Goal: Information Seeking & Learning: Compare options

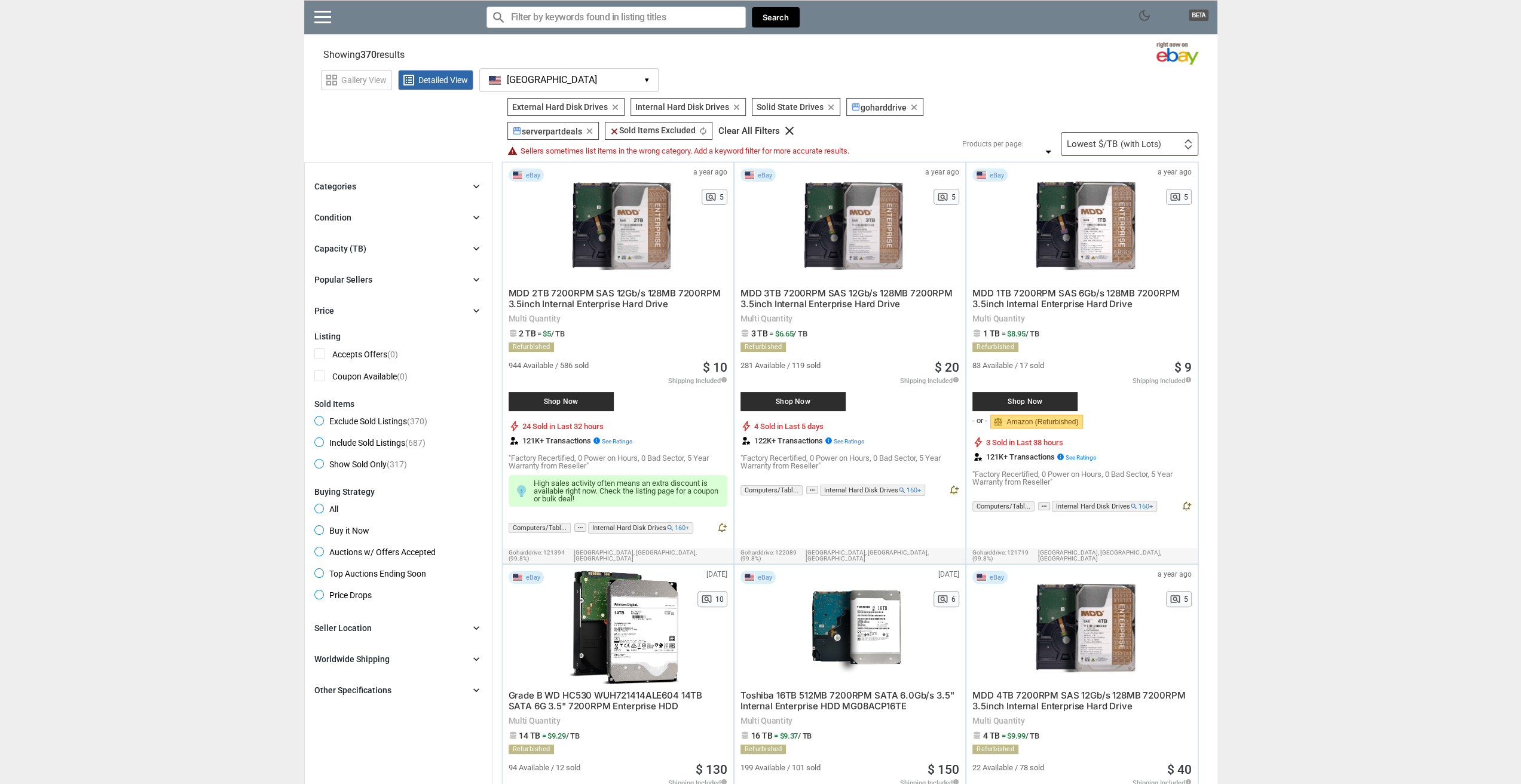
click at [472, 247] on icon "chevron_right" at bounding box center [476, 249] width 12 height 12
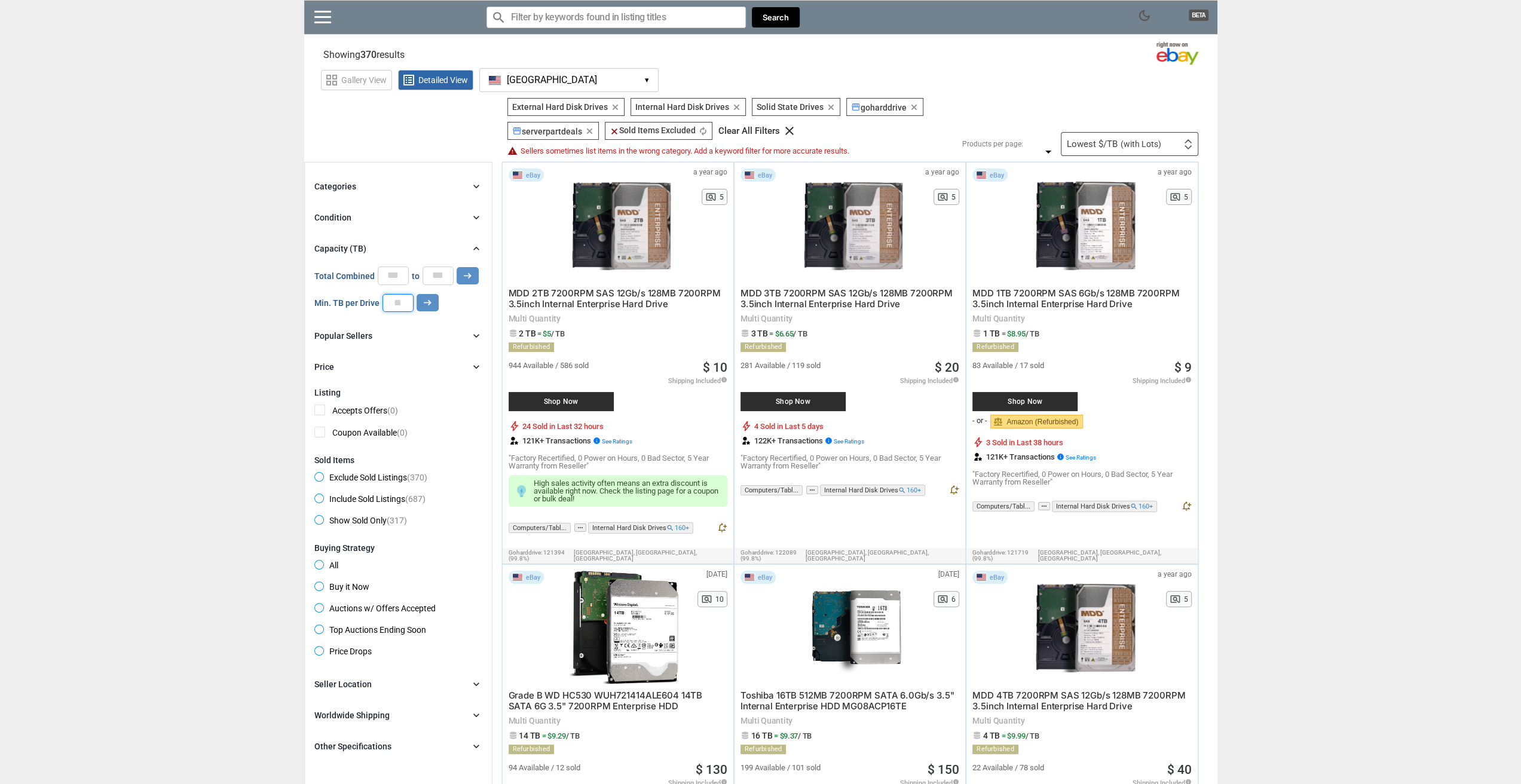
click at [399, 301] on input "number" at bounding box center [399, 303] width 31 height 18
click at [428, 300] on icon "arrow_right_alt" at bounding box center [427, 303] width 11 height 11
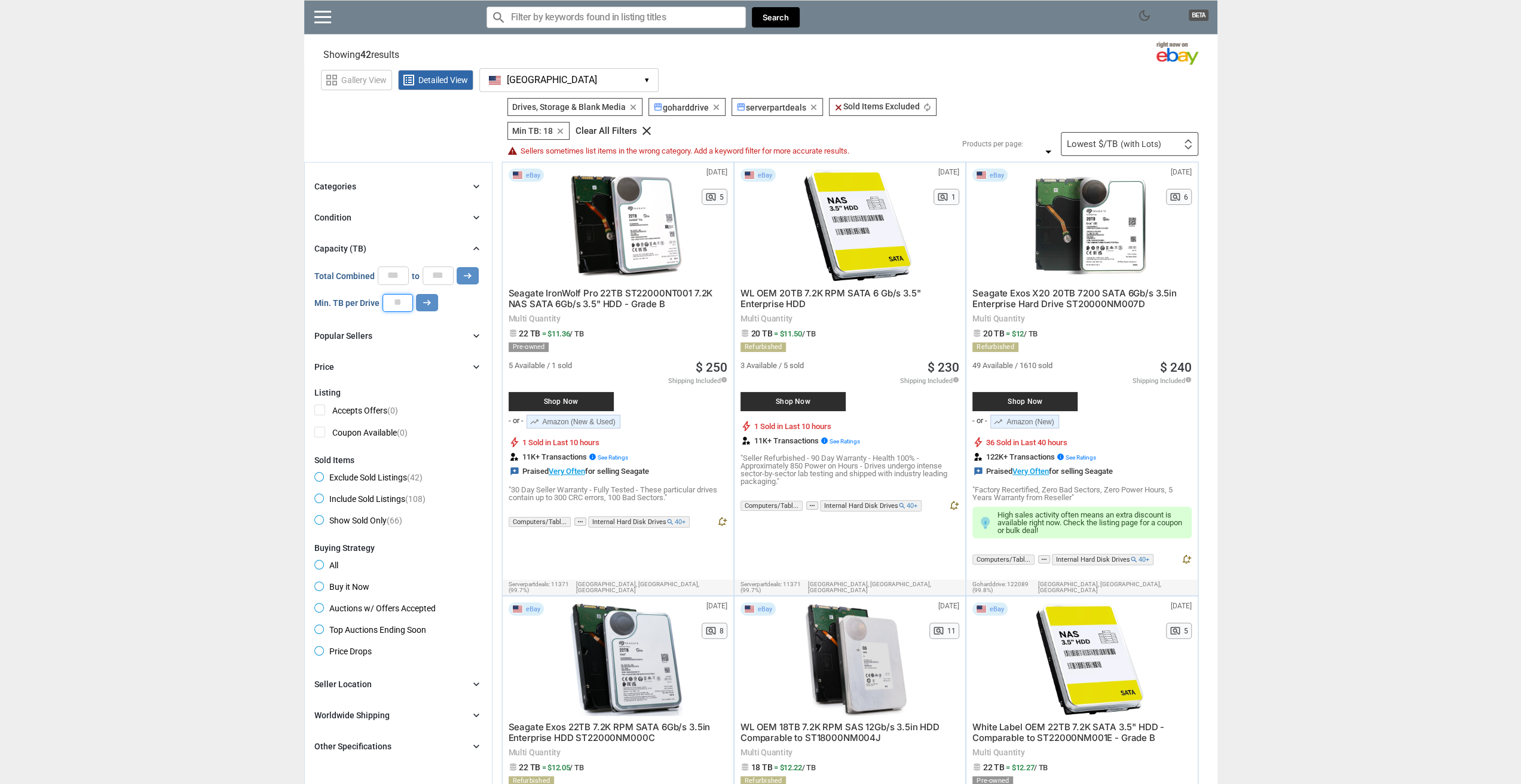
drag, startPoint x: 402, startPoint y: 309, endPoint x: 331, endPoint y: 298, distance: 71.8
click at [332, 299] on div "Min. TB per Drive ** arrow_right_alt" at bounding box center [377, 303] width 124 height 18
type input "*"
click at [423, 301] on icon "arrow_right_alt" at bounding box center [426, 303] width 11 height 11
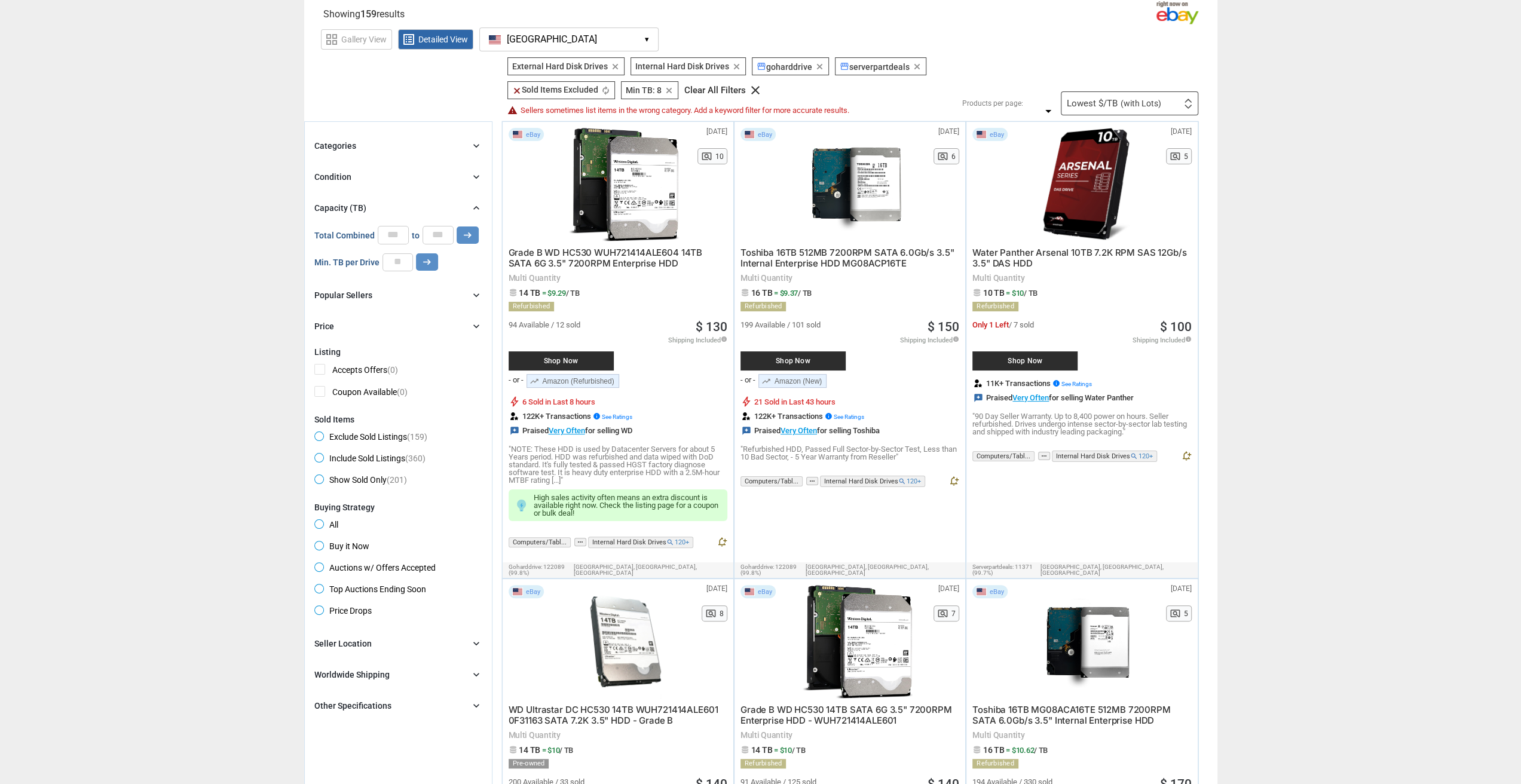
scroll to position [60, 0]
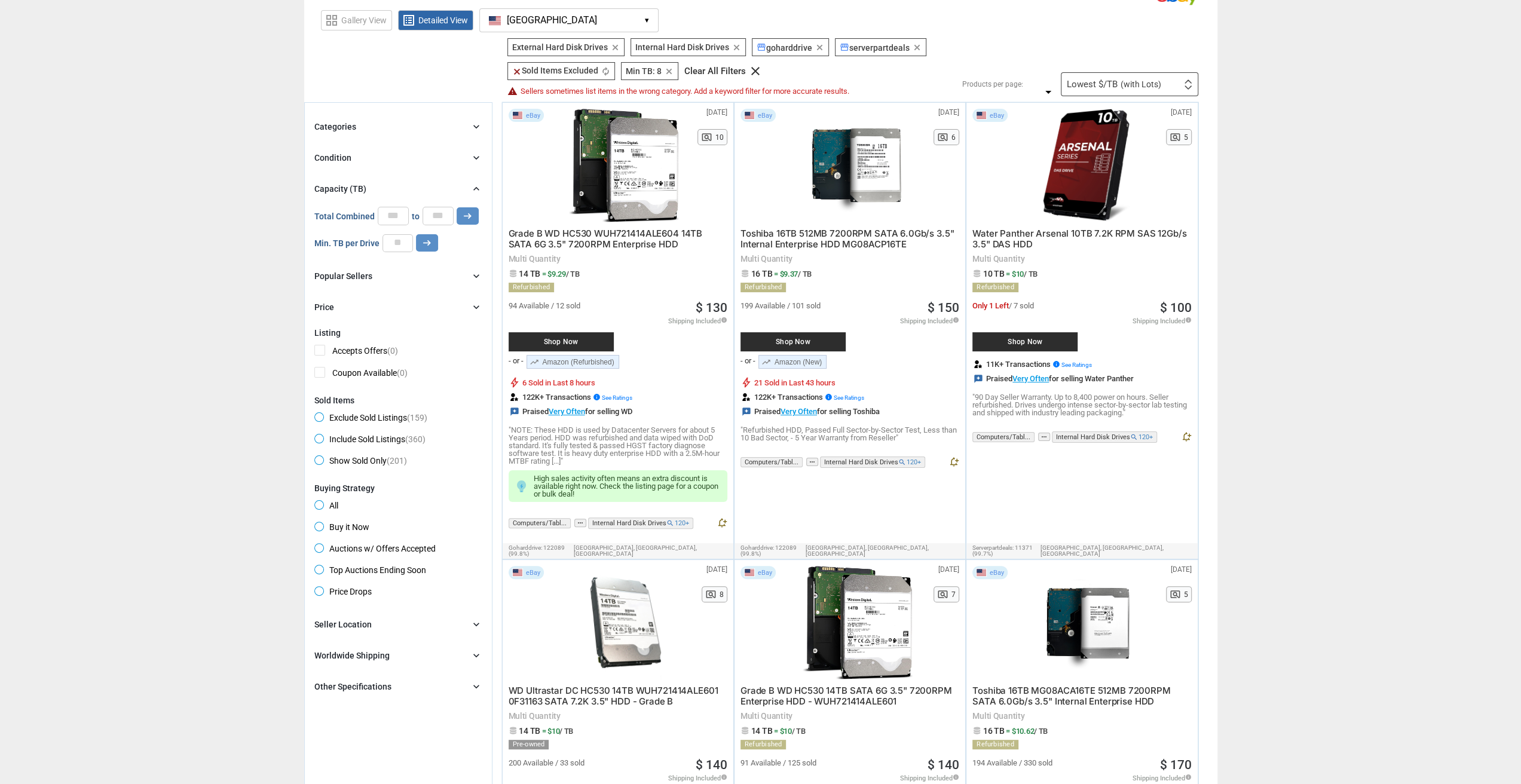
click at [476, 652] on icon "chevron_right" at bounding box center [476, 656] width 12 height 12
click at [319, 676] on span "Ships to Other Countries (158)" at bounding box center [379, 680] width 128 height 15
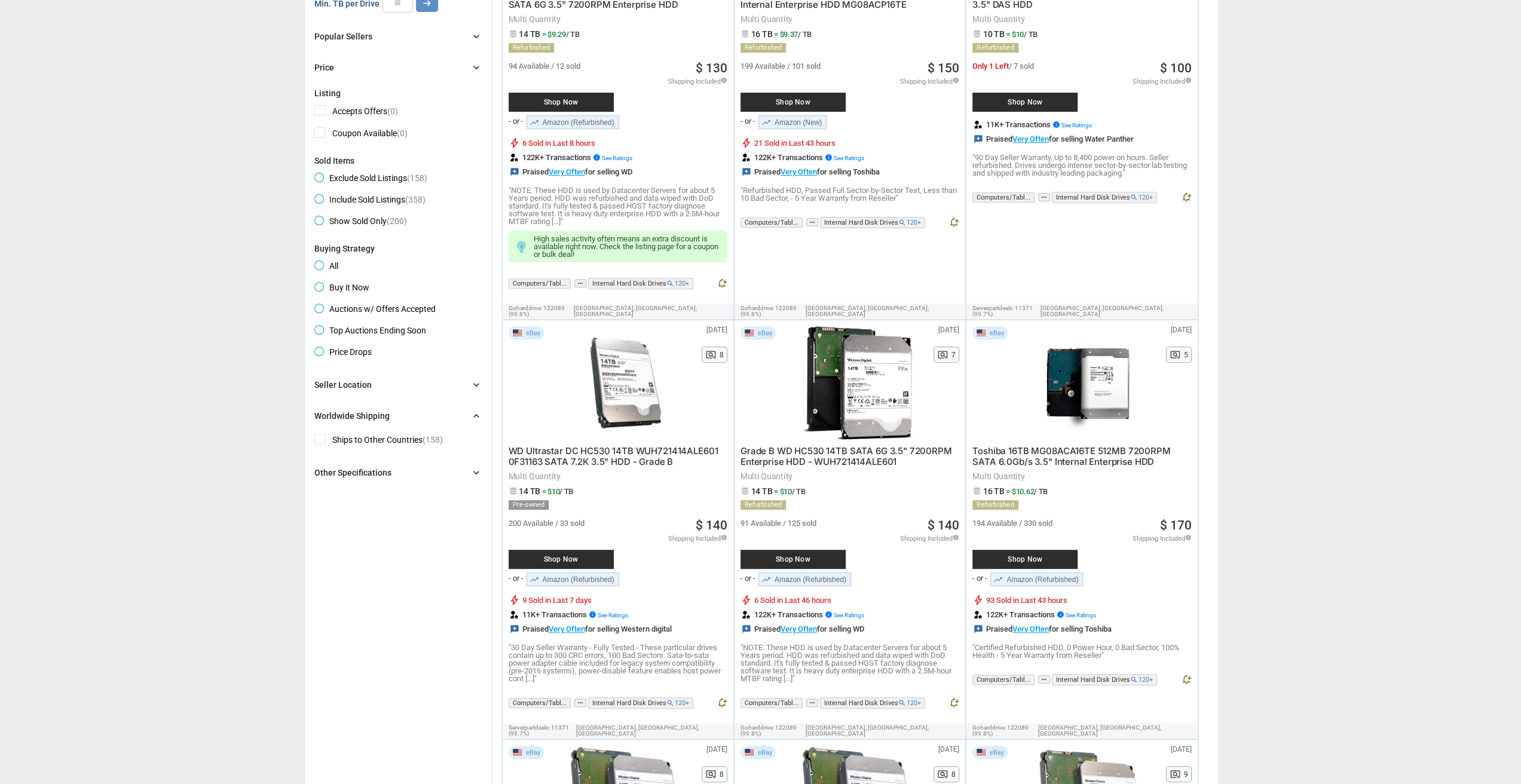
scroll to position [538, 0]
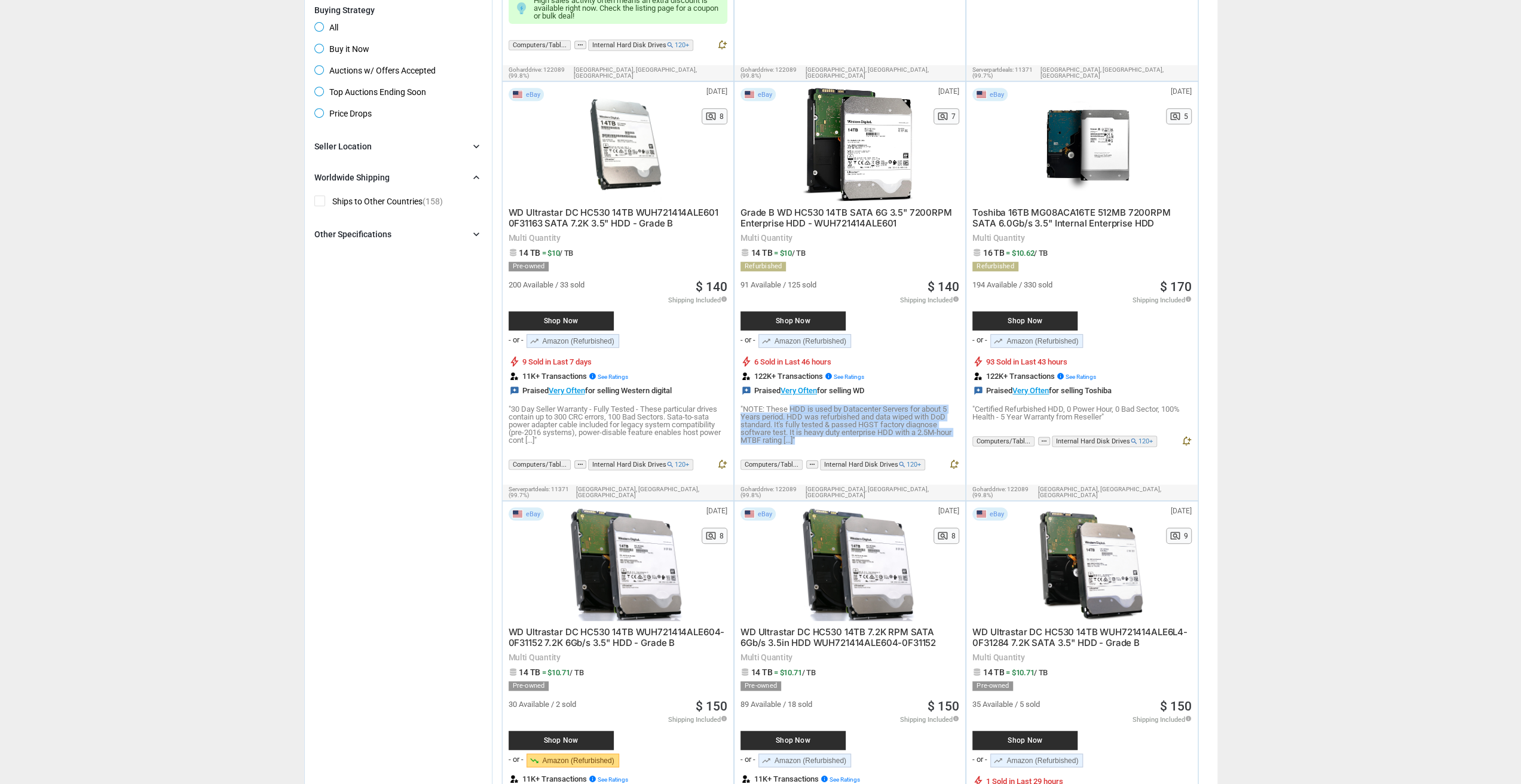
drag, startPoint x: 795, startPoint y: 395, endPoint x: 819, endPoint y: 432, distance: 44.1
click at [819, 433] on div "Grade B WD HC530 14TB SATA 6G 3.5" 7200RPM Enterprise HDD - WUH721414ALE601 Mul…" at bounding box center [849, 323] width 219 height 242
click at [819, 432] on p ""NOTE: These HDD is used by Datacenter Servers for about 5 Years period. HDD wa…" at bounding box center [849, 425] width 219 height 39
drag, startPoint x: 819, startPoint y: 432, endPoint x: 734, endPoint y: 400, distance: 90.8
click at [734, 400] on div "eBay [DATE] N/A pageview 7 Grade B WD HC530 14TB SATA 6G 3.5" 7200RPM Enterpris…" at bounding box center [849, 283] width 231 height 403
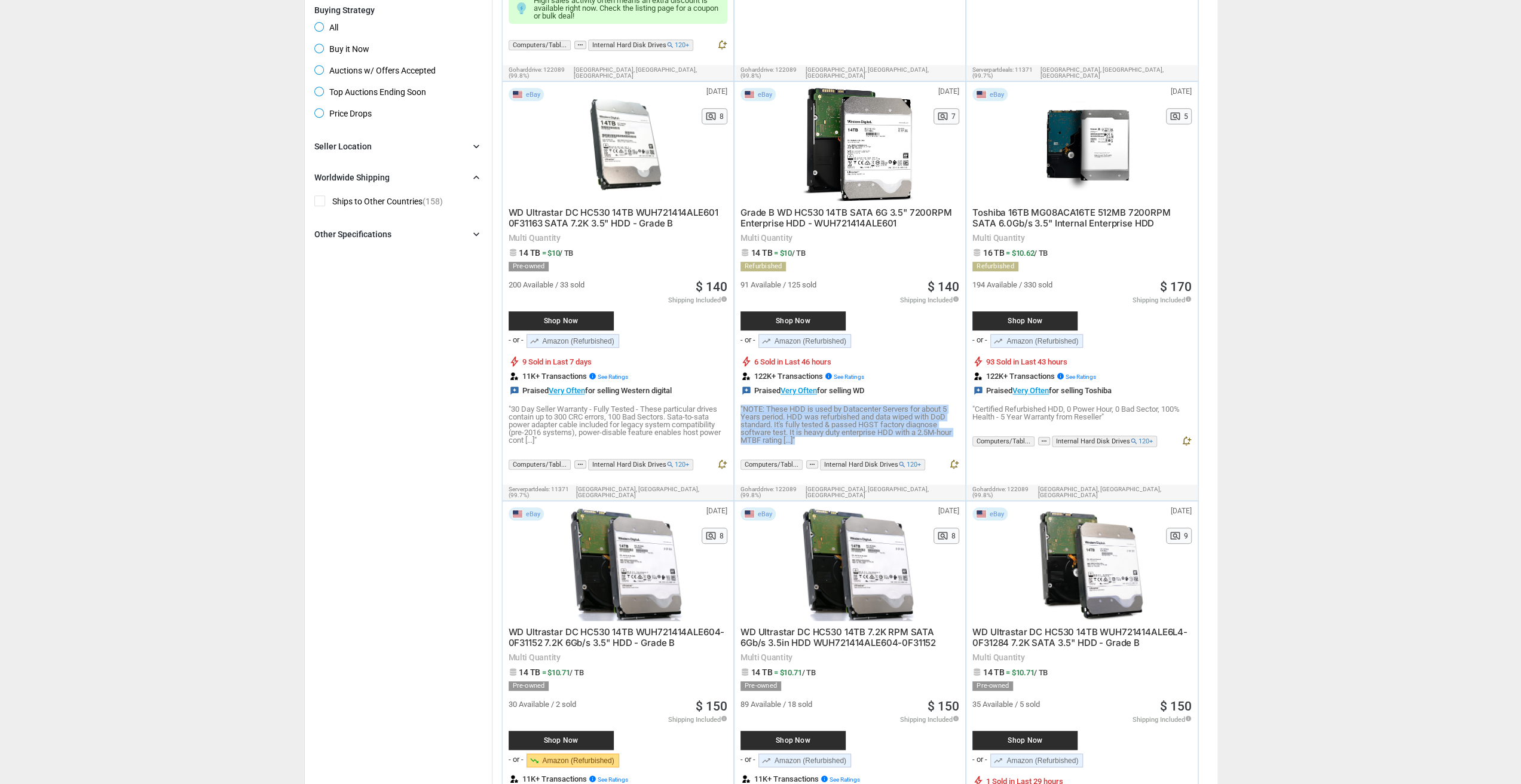
click at [734, 400] on div "eBay [DATE] N/A pageview 7 Grade B WD HC530 14TB SATA 6G 3.5" 7200RPM Enterpris…" at bounding box center [849, 283] width 231 height 403
drag, startPoint x: 734, startPoint y: 400, endPoint x: 848, endPoint y: 433, distance: 118.7
click at [848, 433] on div "eBay [DATE] N/A pageview 7 Grade B WD HC530 14TB SATA 6G 3.5" 7200RPM Enterpris…" at bounding box center [849, 283] width 231 height 403
click at [848, 433] on p ""NOTE: These HDD is used by Datacenter Servers for about 5 Years period. HDD wa…" at bounding box center [849, 425] width 219 height 39
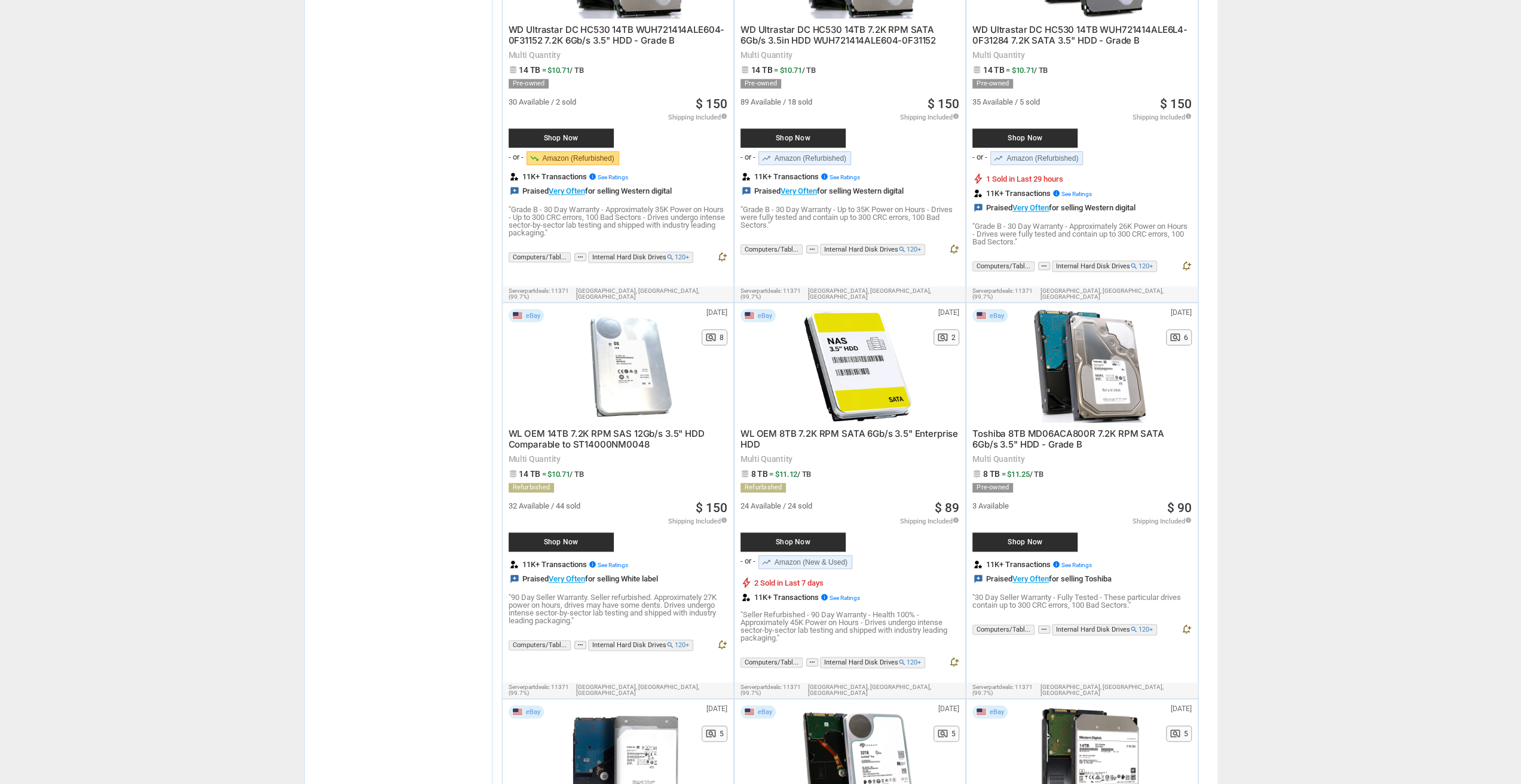
scroll to position [1255, 0]
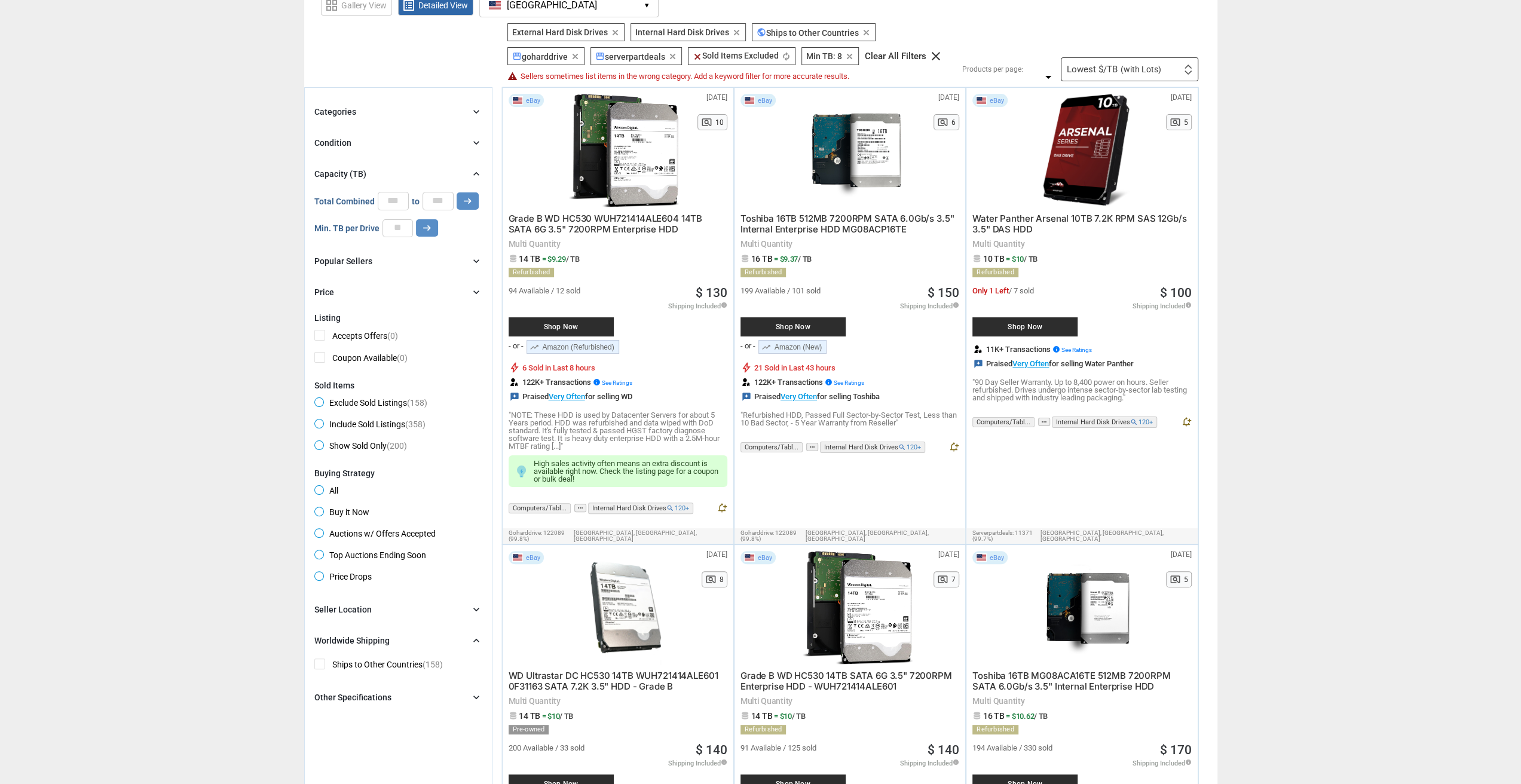
scroll to position [0, 0]
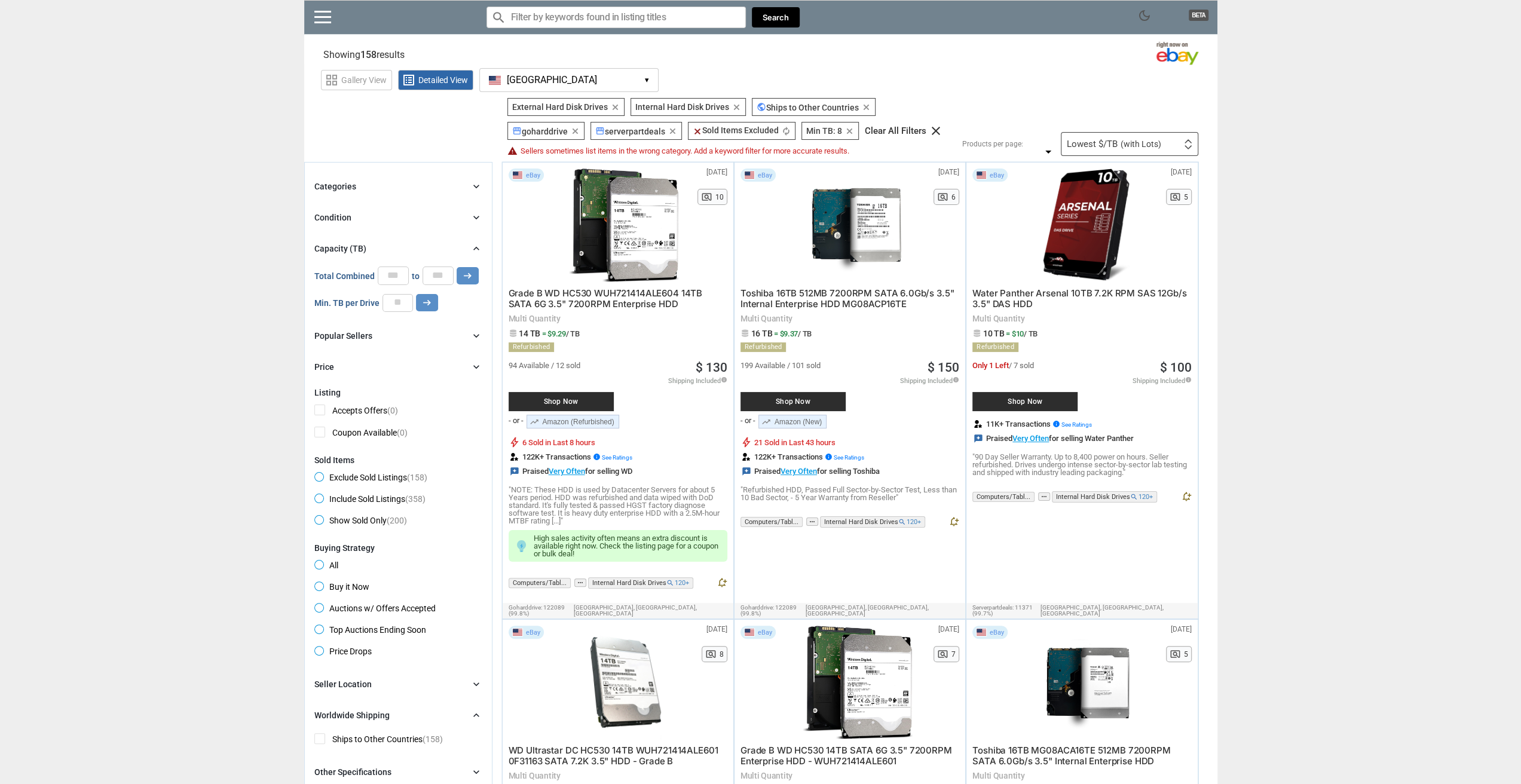
click at [638, 20] on input "Search for models" at bounding box center [616, 17] width 259 height 22
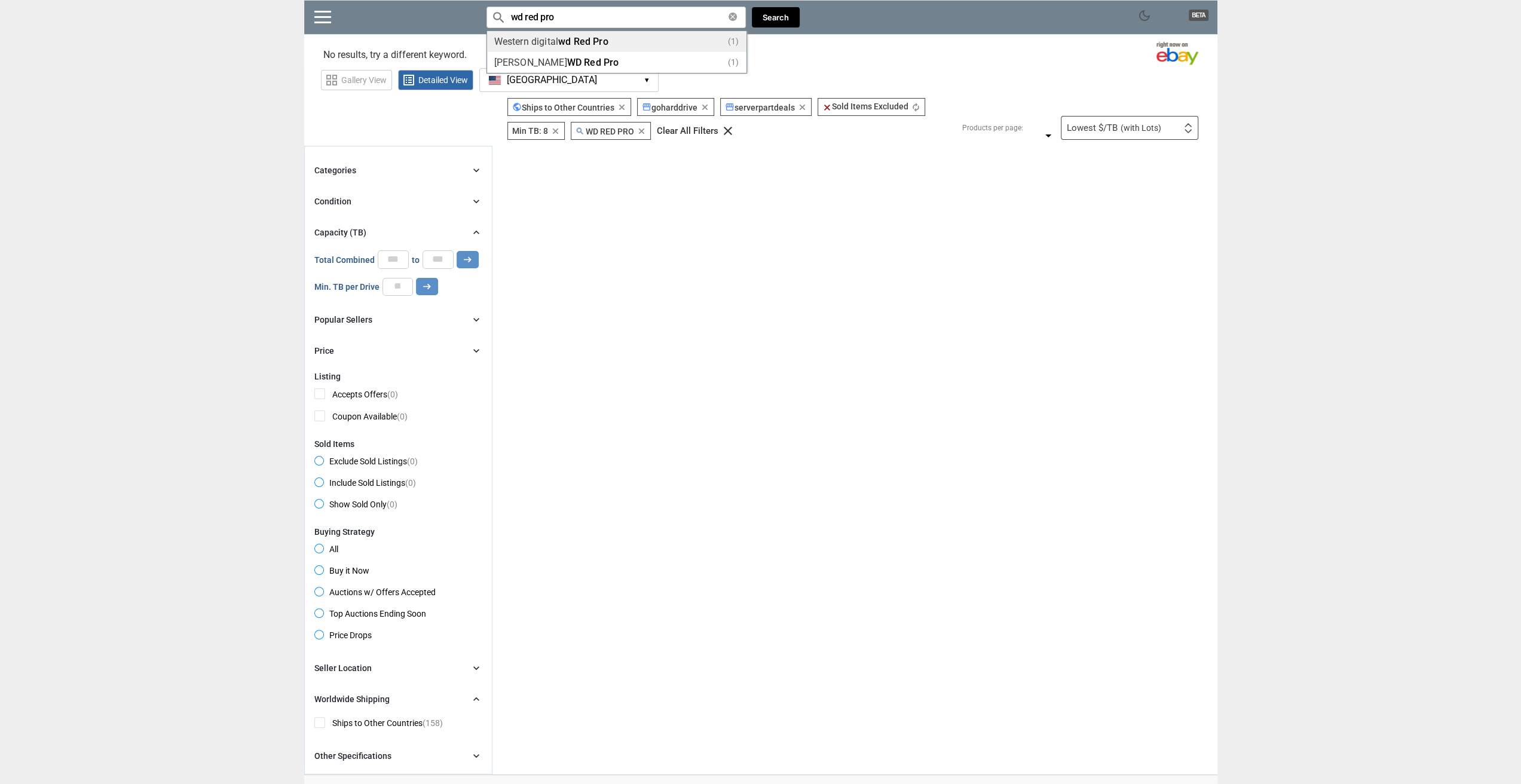
click at [583, 41] on span "Red" at bounding box center [581, 41] width 17 height 11
type input "Western digital wd Red Pro"
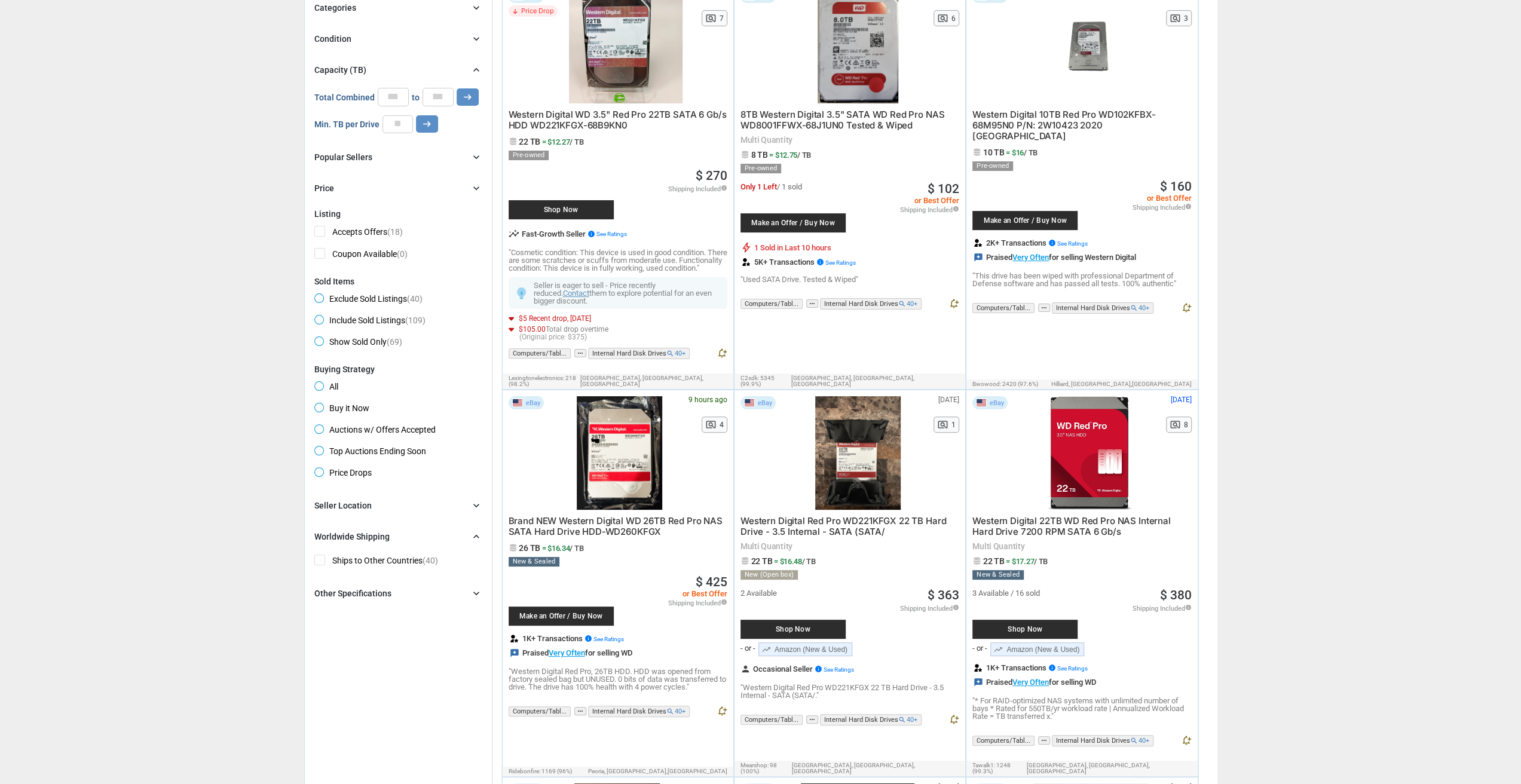
scroll to position [180, 0]
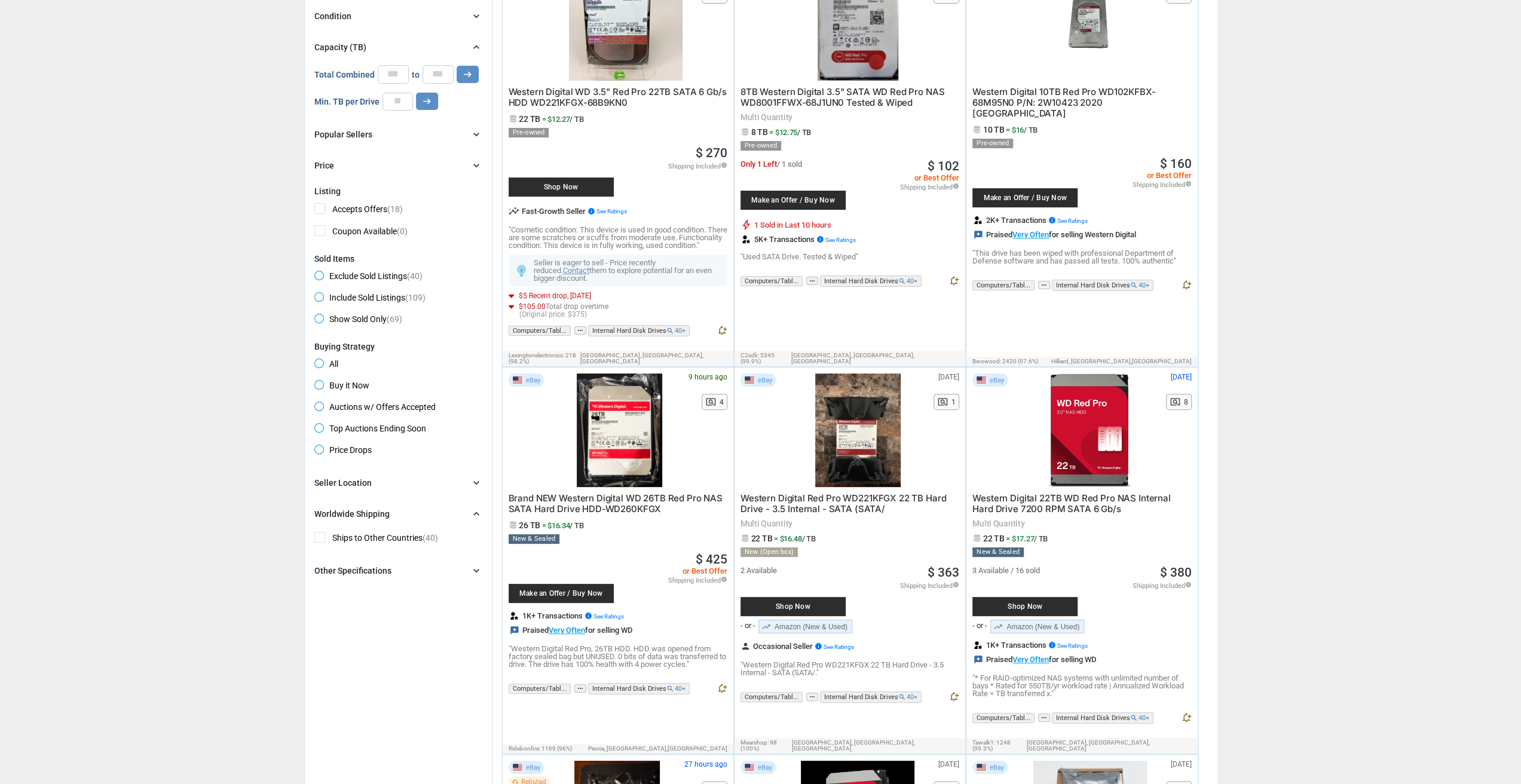
click at [480, 568] on icon "chevron_right" at bounding box center [476, 571] width 12 height 12
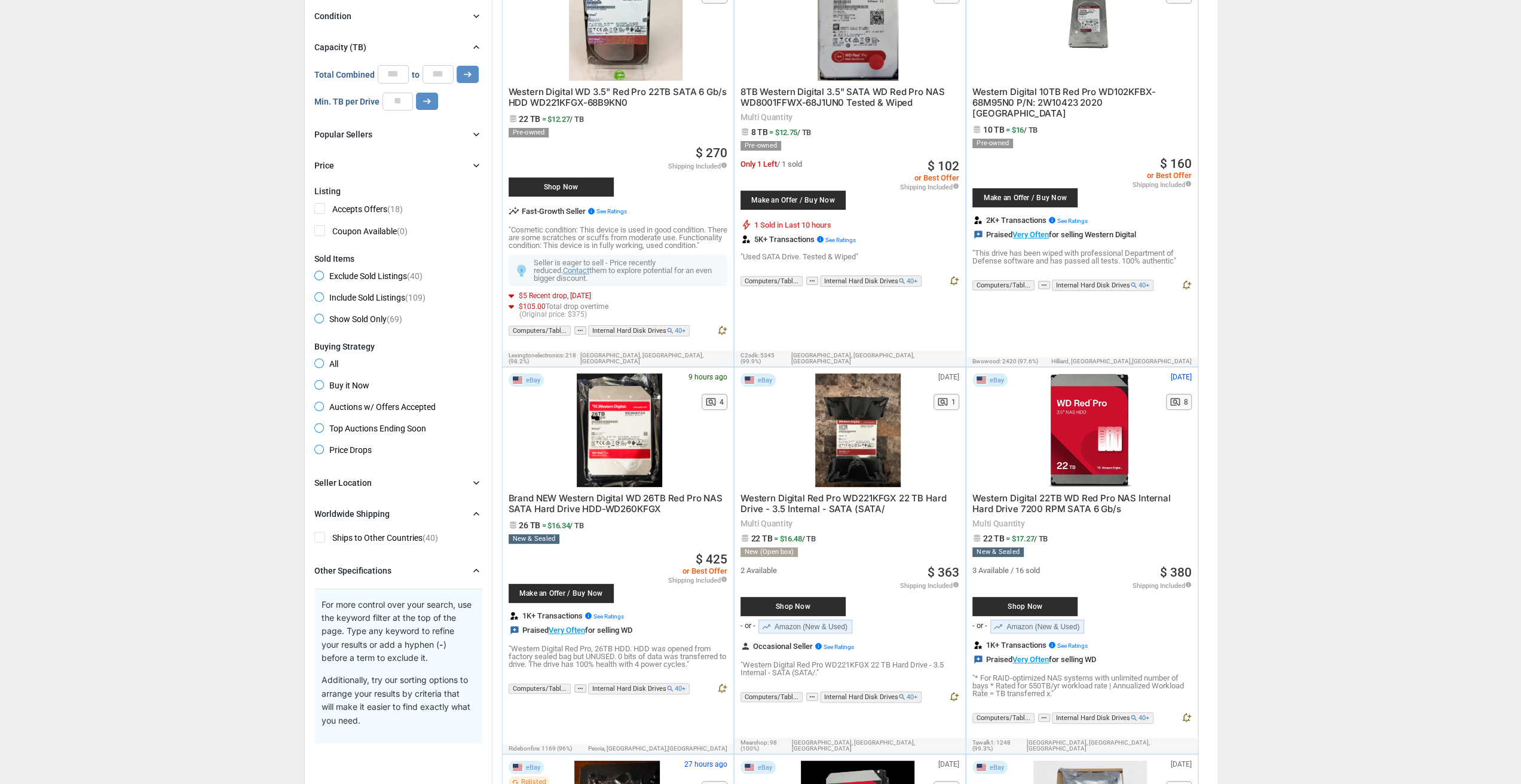
click at [474, 483] on icon "chevron_right" at bounding box center [476, 483] width 12 height 12
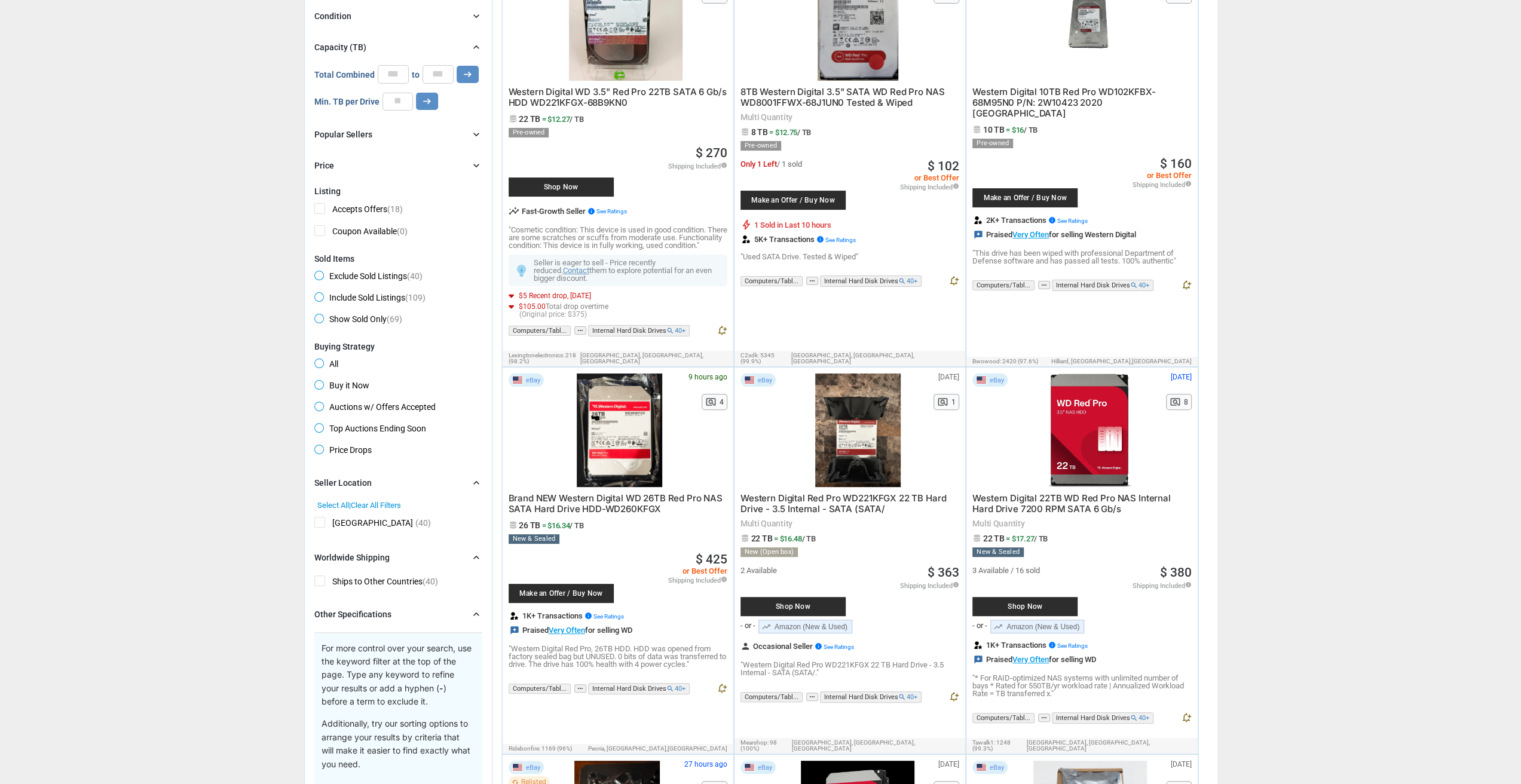
click at [474, 483] on icon "chevron_right" at bounding box center [476, 483] width 12 height 12
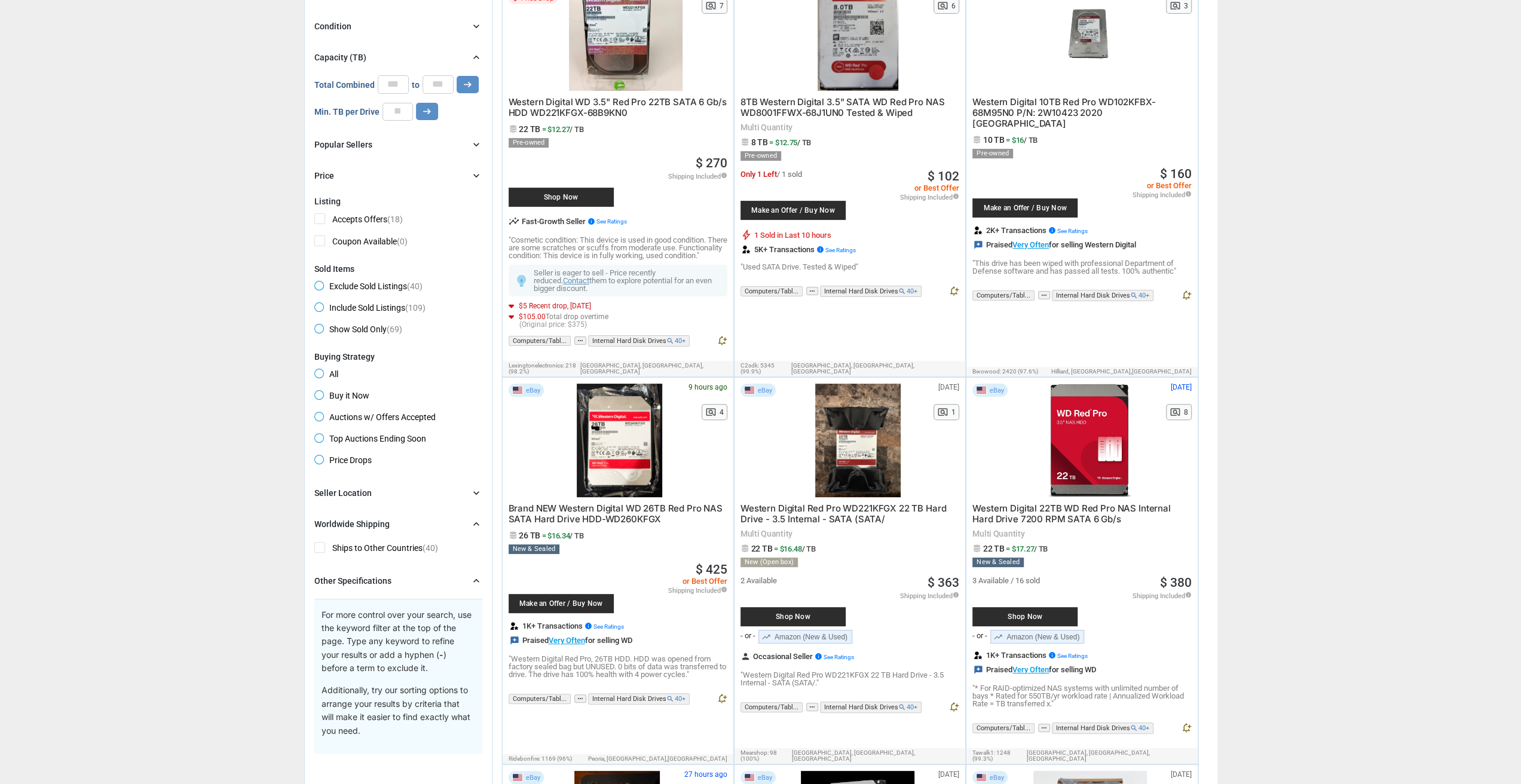
scroll to position [0, 0]
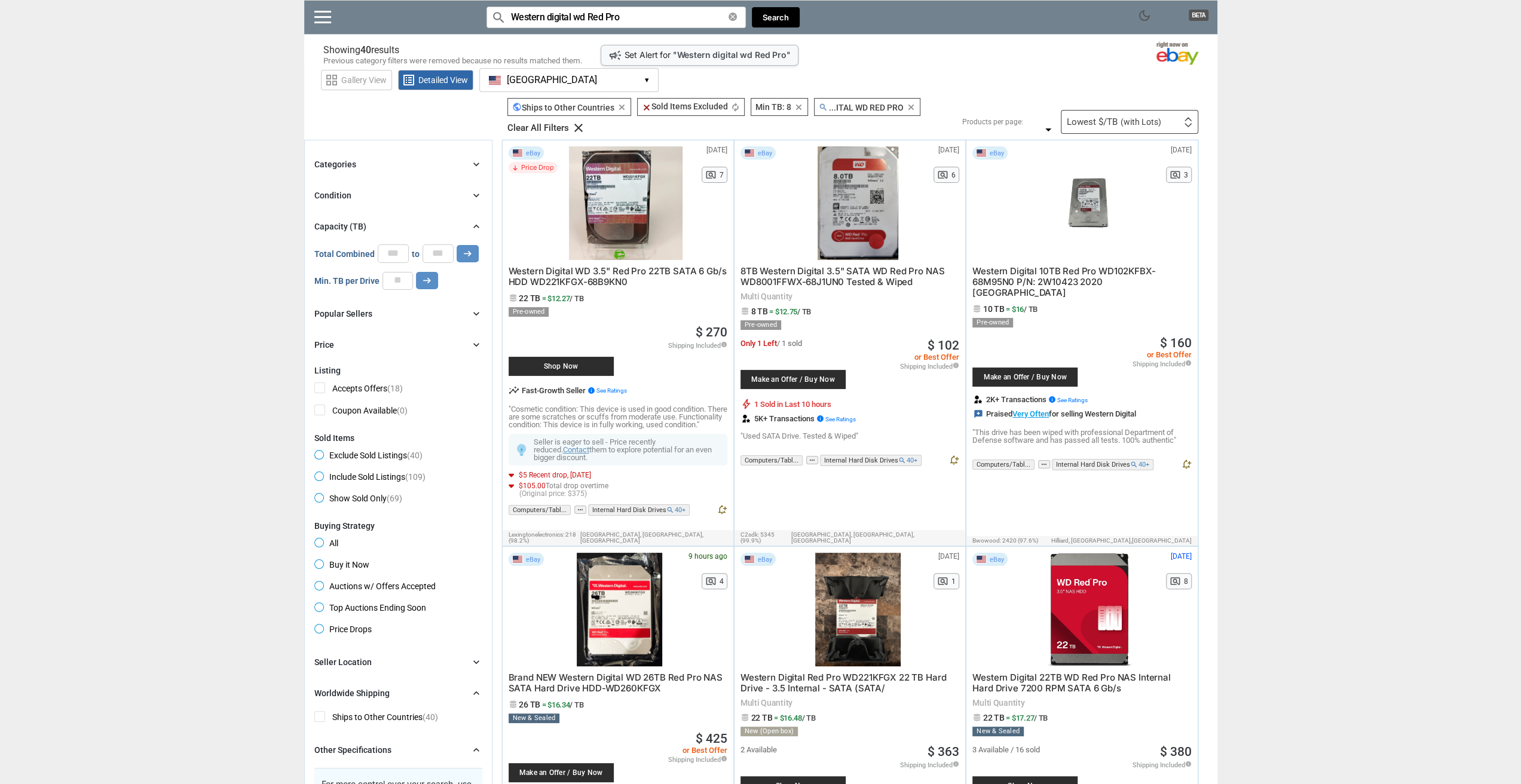
click at [474, 162] on icon "chevron_right" at bounding box center [476, 165] width 12 height 12
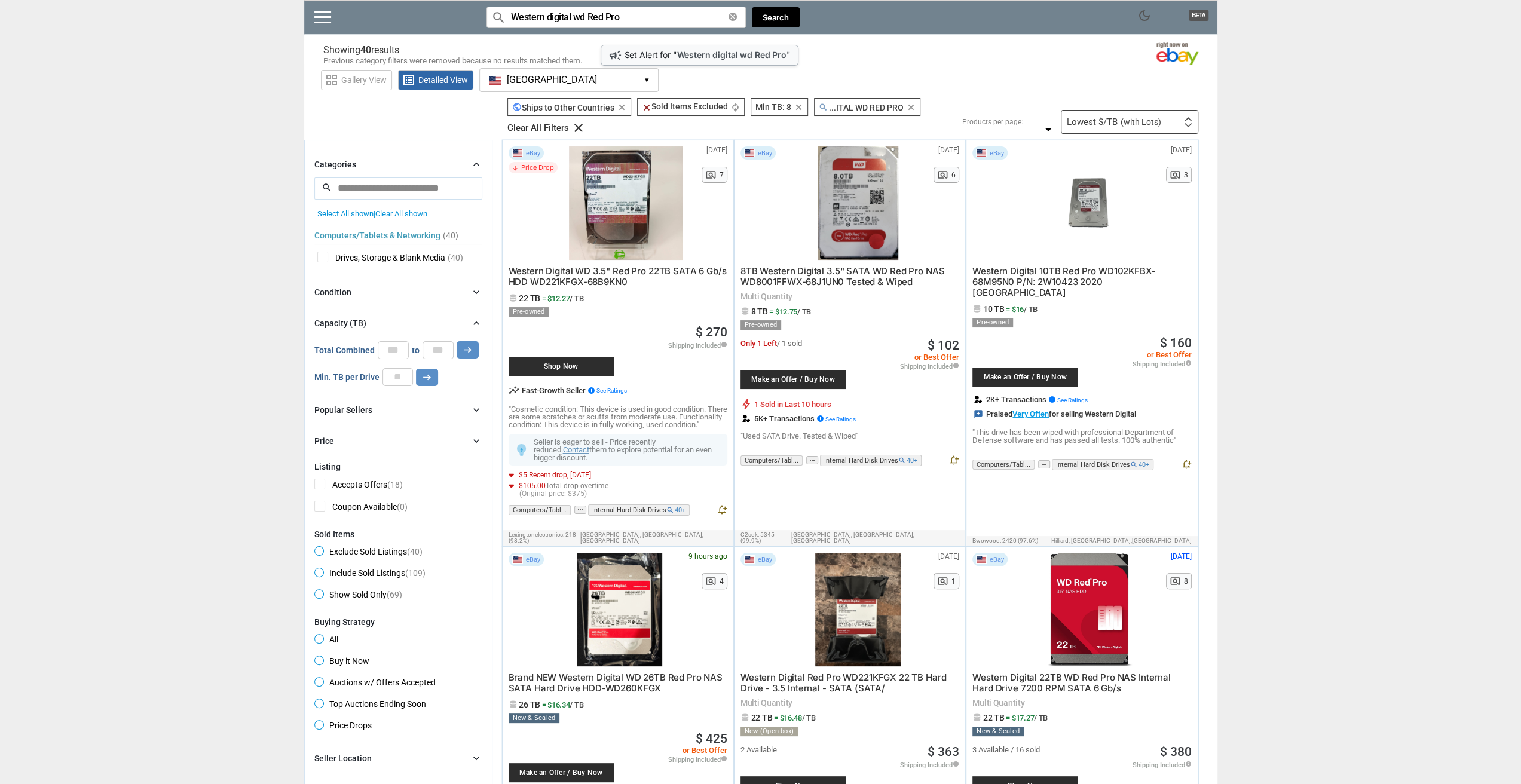
click at [474, 162] on icon "chevron_right" at bounding box center [476, 165] width 12 height 12
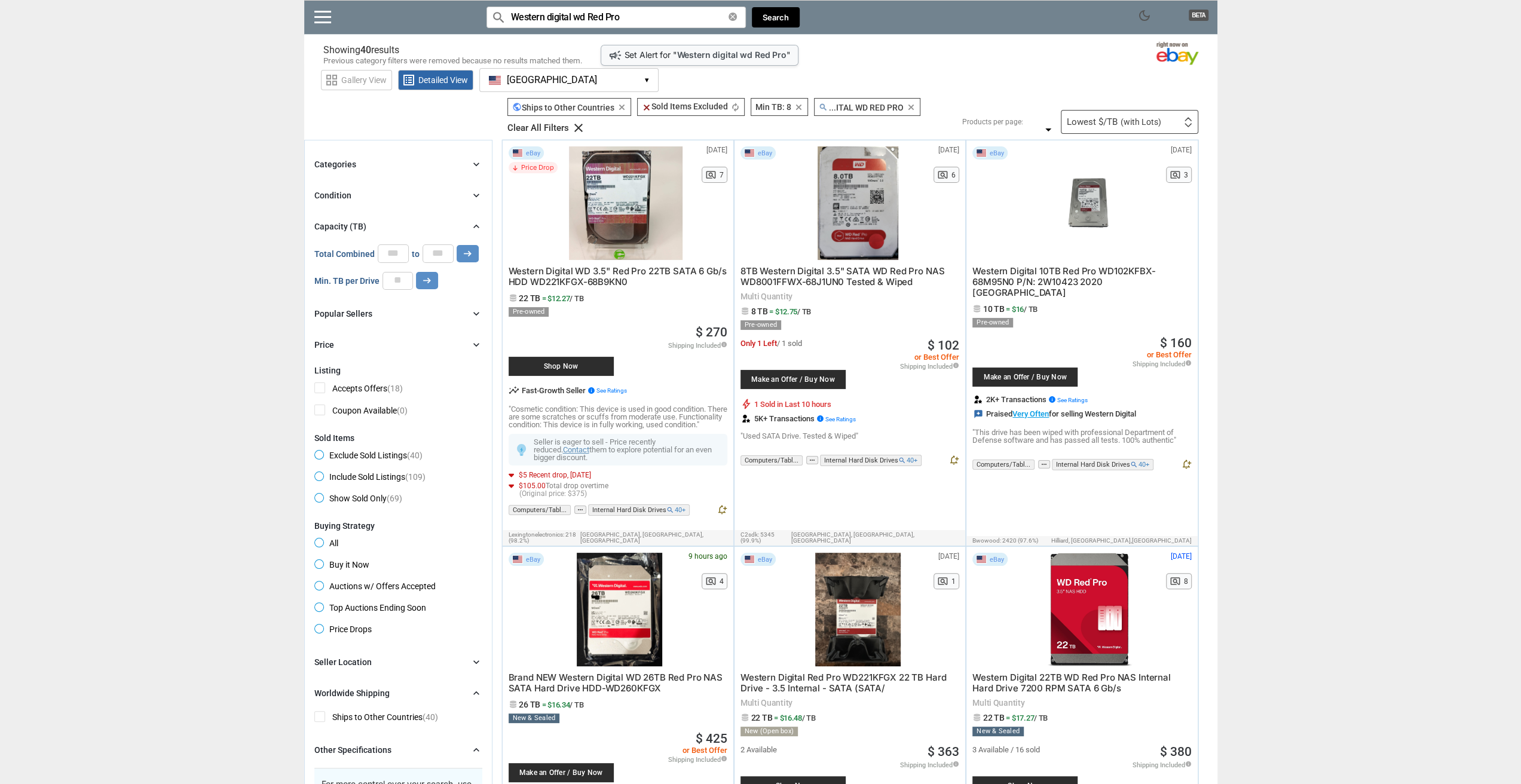
click at [474, 194] on icon "chevron_right" at bounding box center [476, 195] width 12 height 12
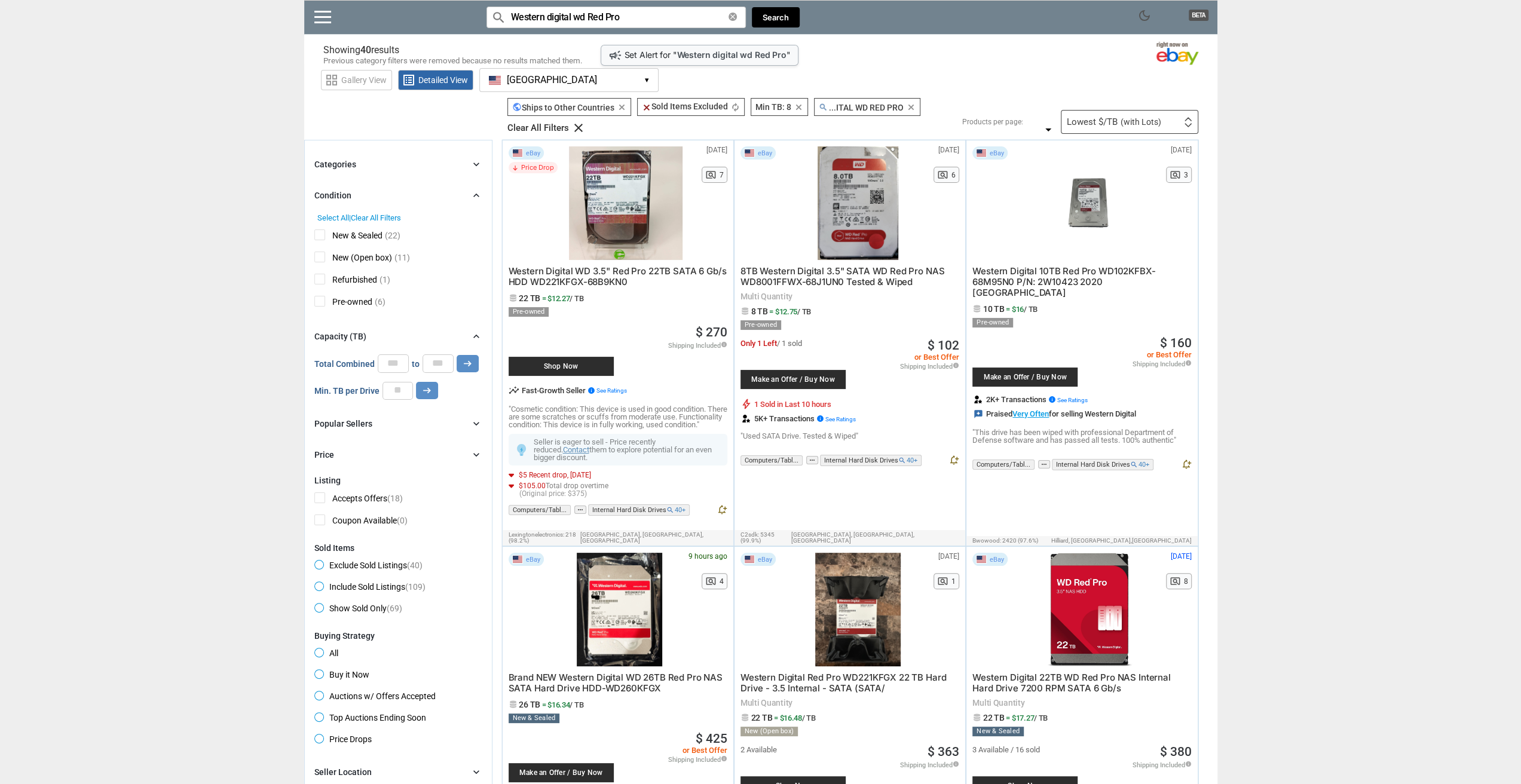
click at [319, 234] on span "New & Sealed" at bounding box center [349, 236] width 68 height 15
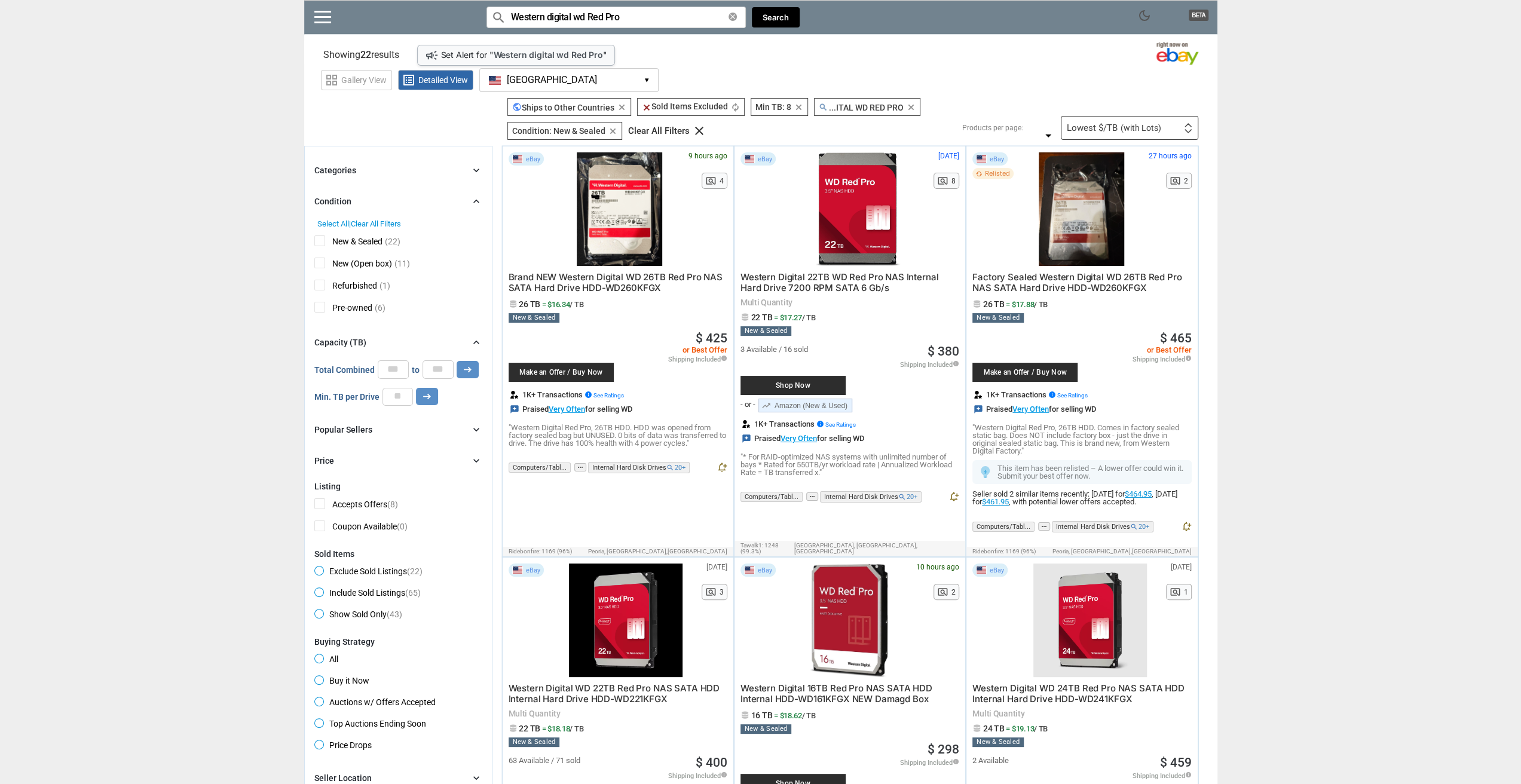
click at [474, 424] on icon "chevron_right" at bounding box center [476, 430] width 12 height 12
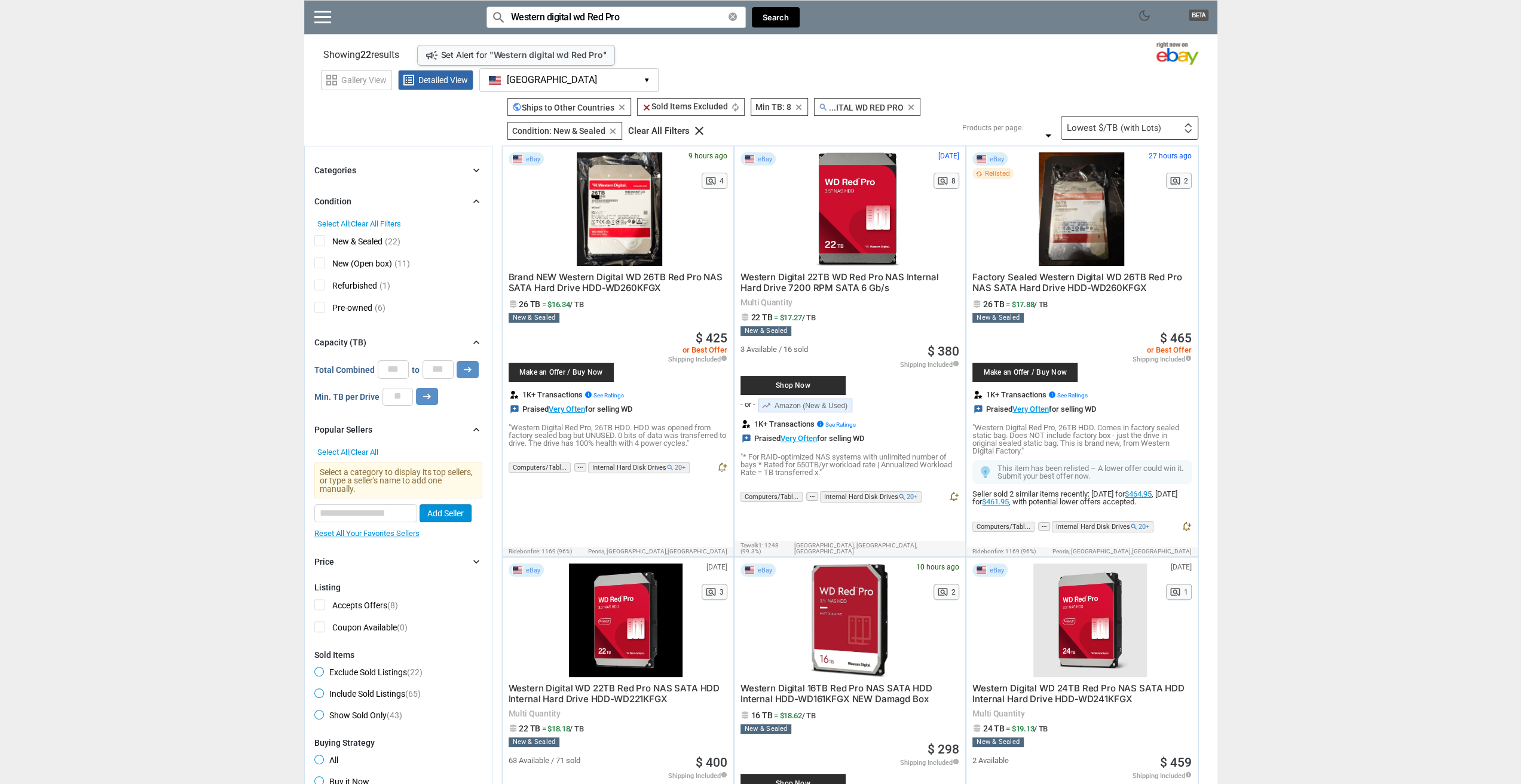
click at [474, 426] on icon "chevron_right" at bounding box center [476, 430] width 12 height 12
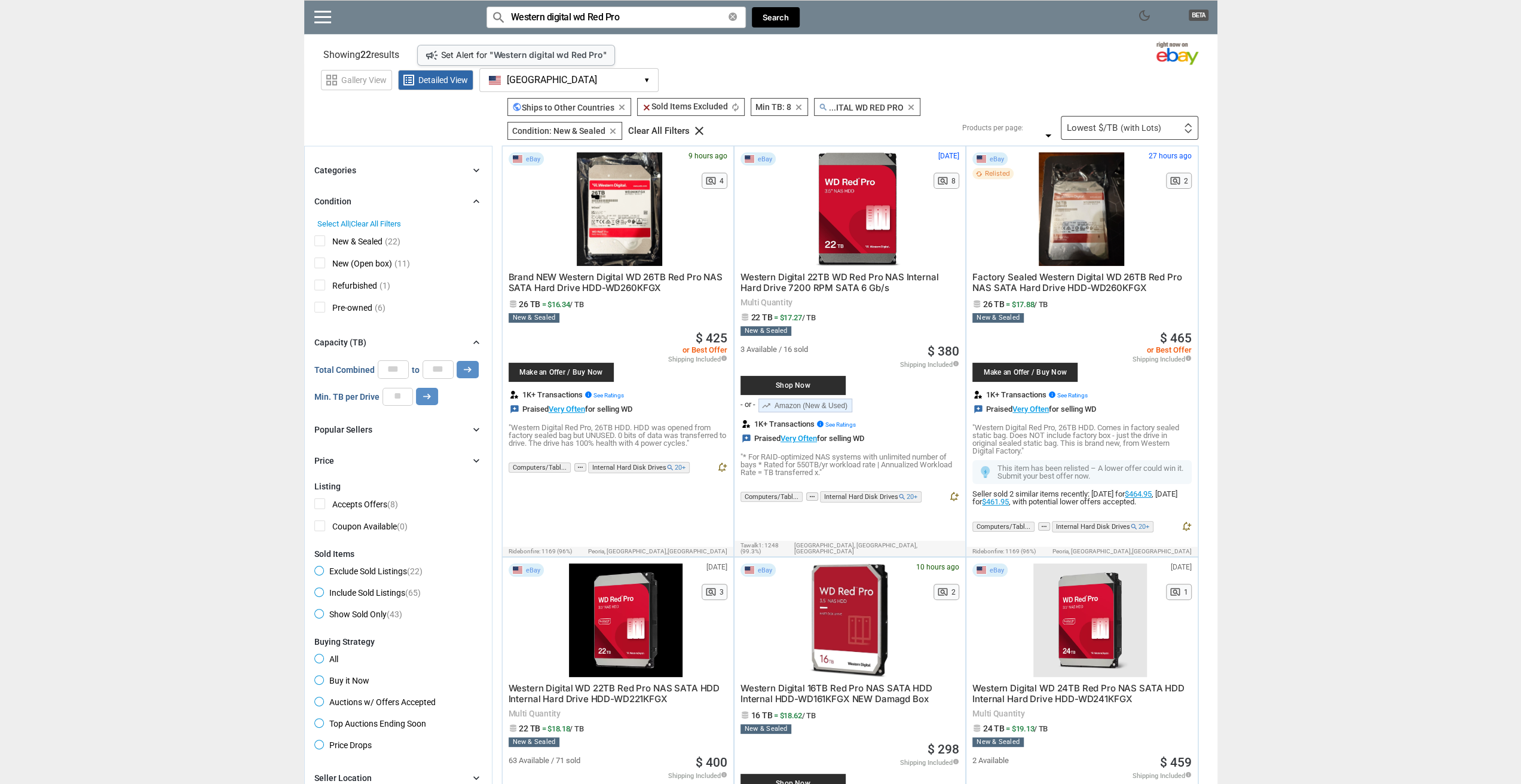
click at [912, 106] on icon "clear" at bounding box center [911, 107] width 9 height 9
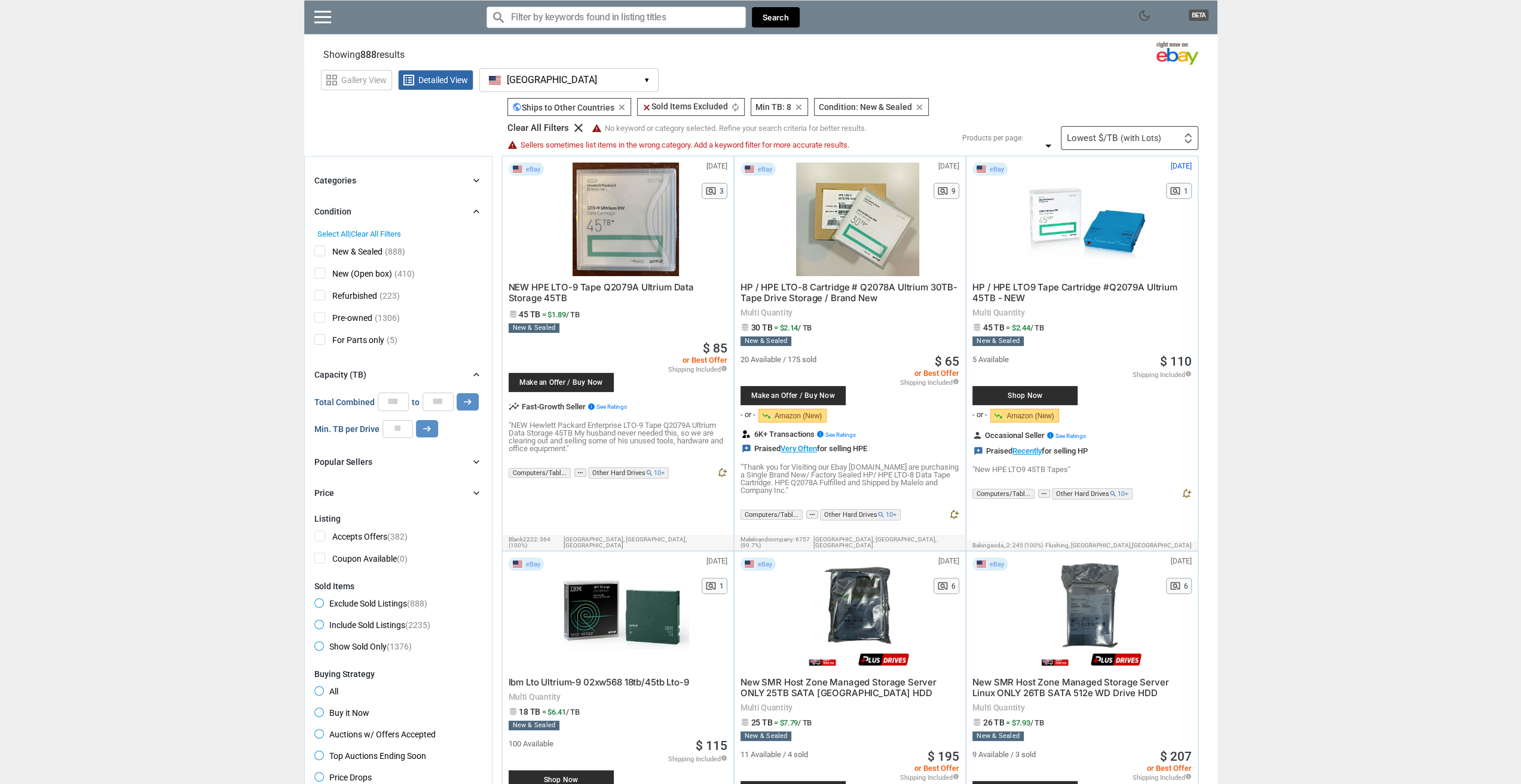
click at [540, 14] on input "Search for models" at bounding box center [616, 17] width 259 height 22
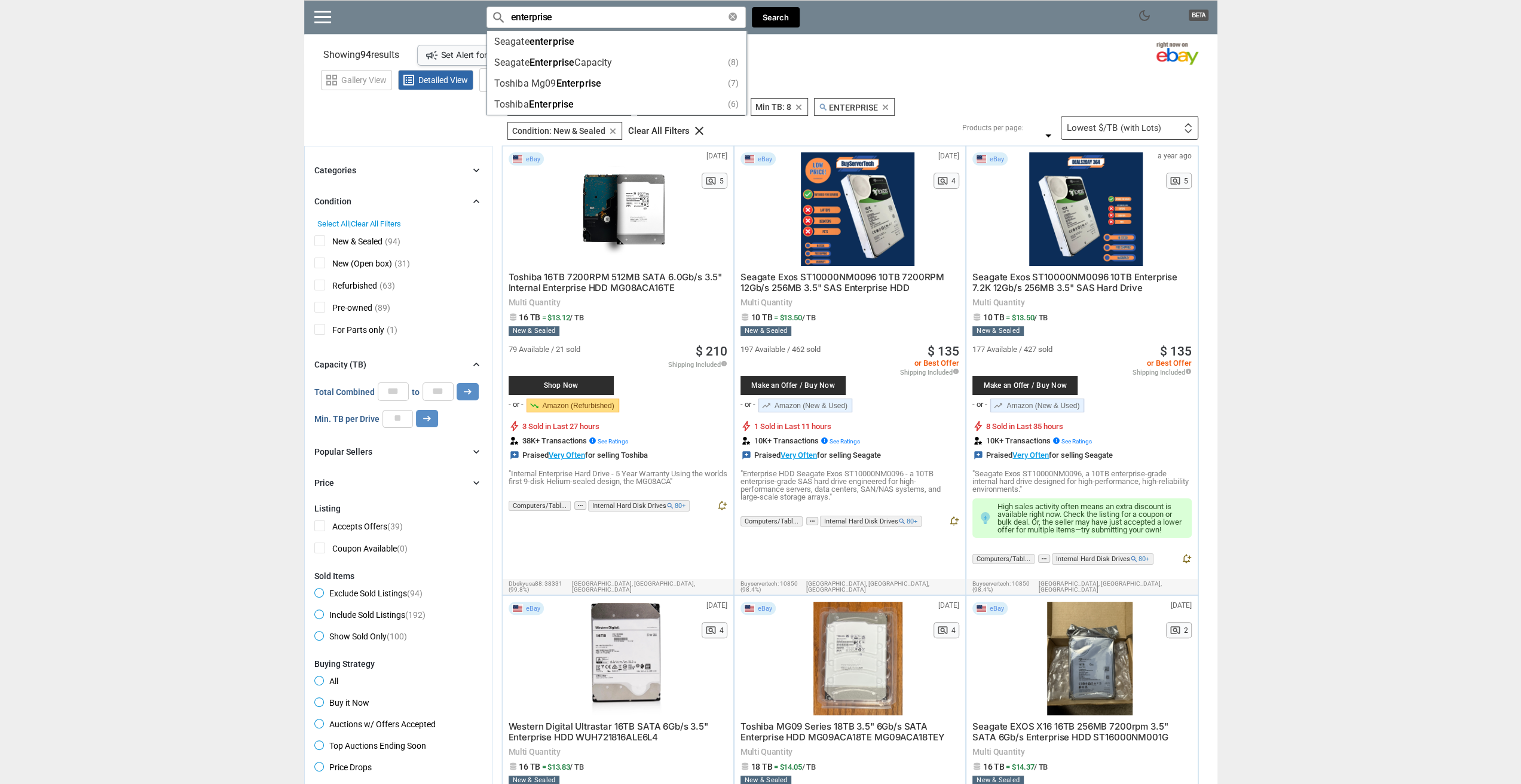
click at [974, 72] on div "grid_view Gallery View list_alt Detailed View [GEOGRAPHIC_DATA] [GEOGRAPHIC_DAT…" at bounding box center [769, 78] width 897 height 28
drag, startPoint x: 666, startPoint y: 404, endPoint x: 686, endPoint y: 468, distance: 67.1
click at [682, 460] on div "Toshiba 16TB 7200RPM 512MB SATA 6.0Gb/s 3.5" Internal Enterprise HDD MG08ACA16T…" at bounding box center [617, 376] width 219 height 220
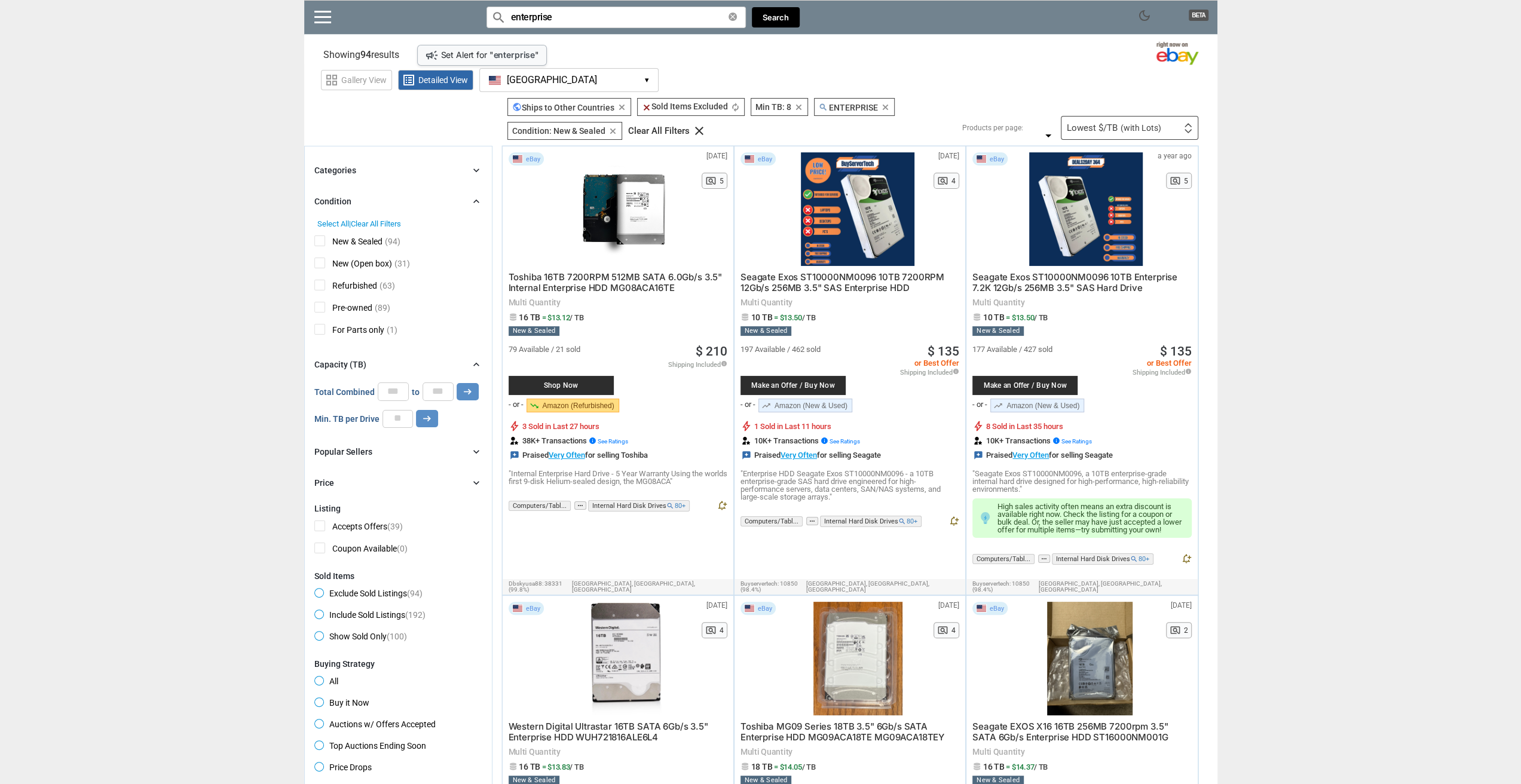
drag, startPoint x: 576, startPoint y: 12, endPoint x: 417, endPoint y: -3, distance: 159.7
click at [417, 0] on html "Menu tune Open Filter Menu help How to Use This Tool? add_alert Get Real-time A…" at bounding box center [760, 392] width 1521 height 784
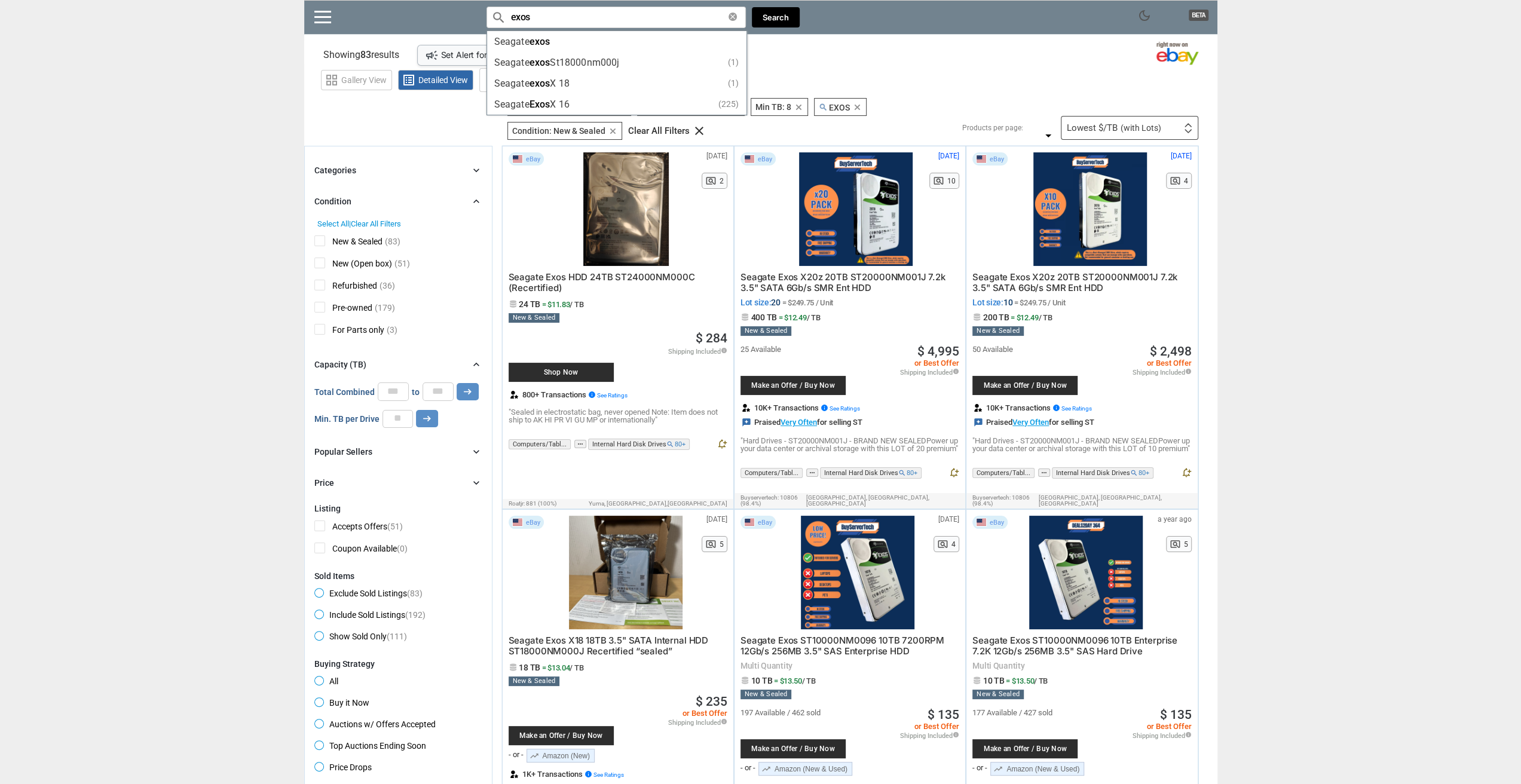
type input "exos"
click at [877, 339] on div "25 Available Make an Offer / Buy Now $ 4,995 or Best Offer Shipping Included in…" at bounding box center [849, 368] width 219 height 65
